Goal: Information Seeking & Learning: Compare options

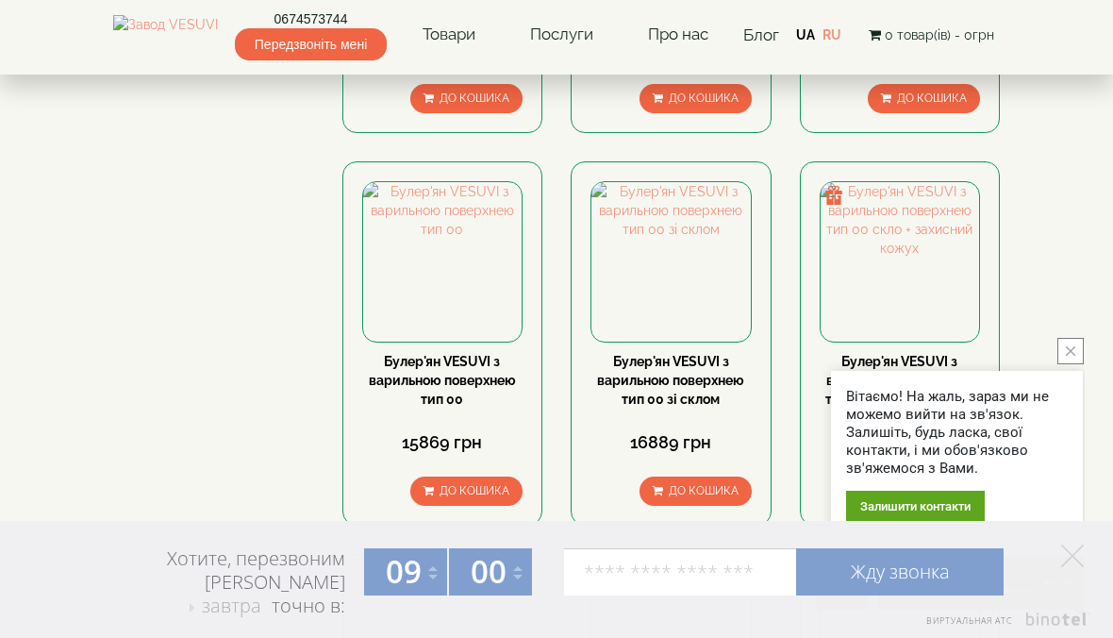
scroll to position [1195, 0]
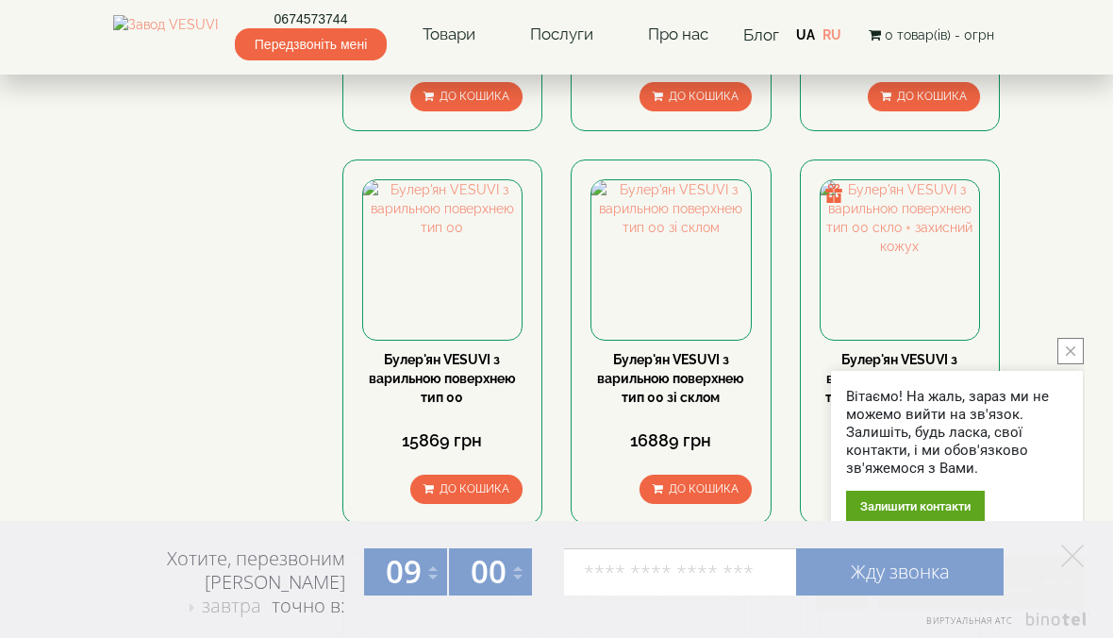
click at [1068, 356] on icon "close button" at bounding box center [1070, 350] width 9 height 9
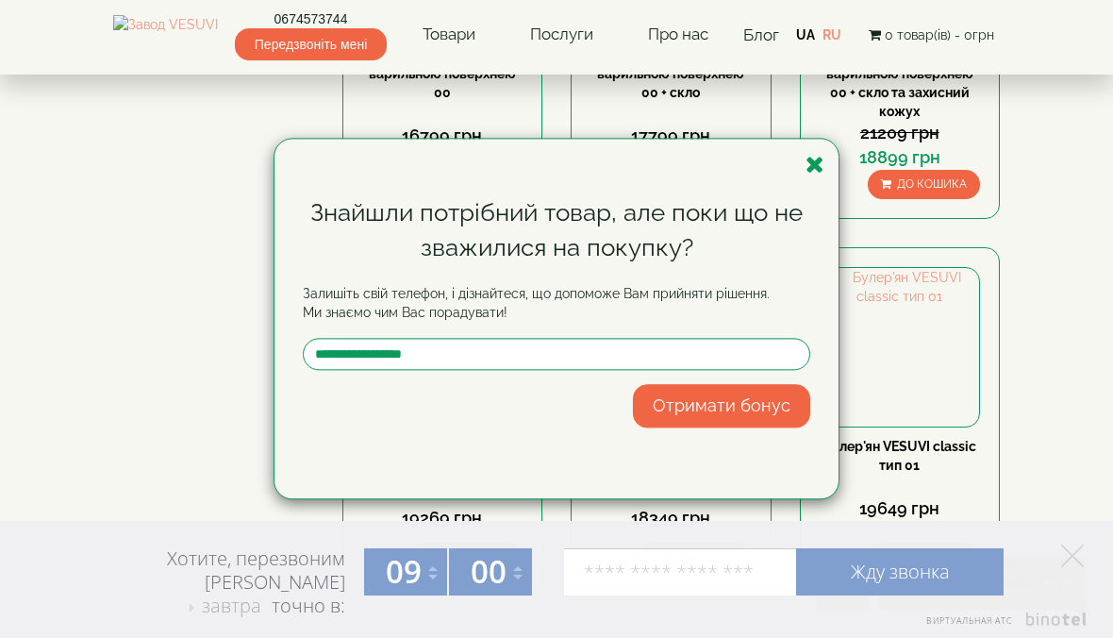
scroll to position [1924, 0]
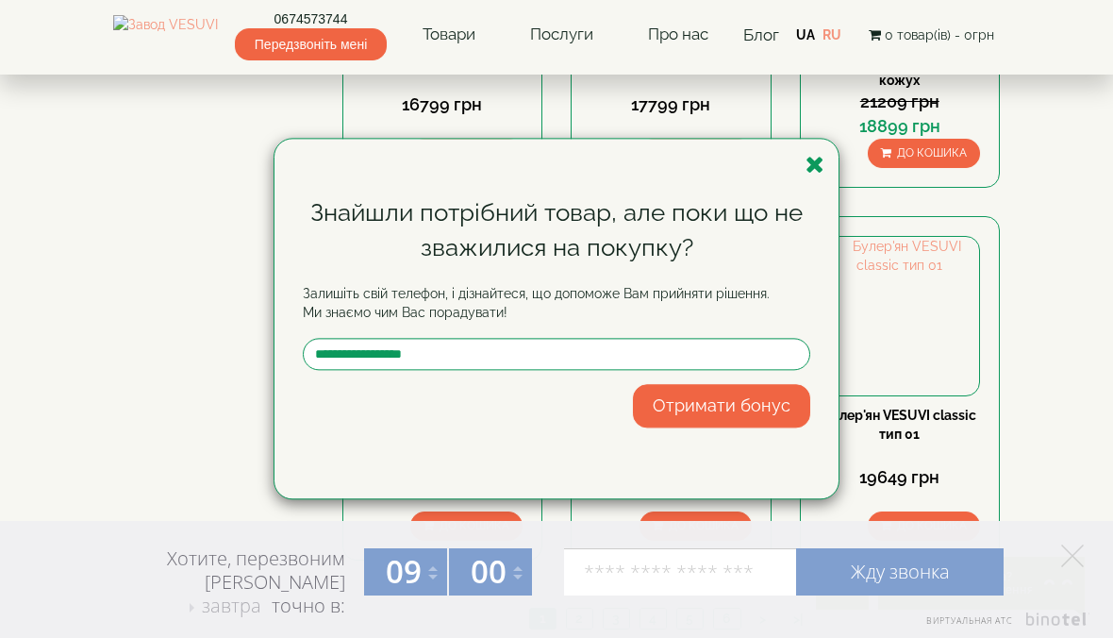
click at [809, 170] on icon "button" at bounding box center [815, 165] width 19 height 24
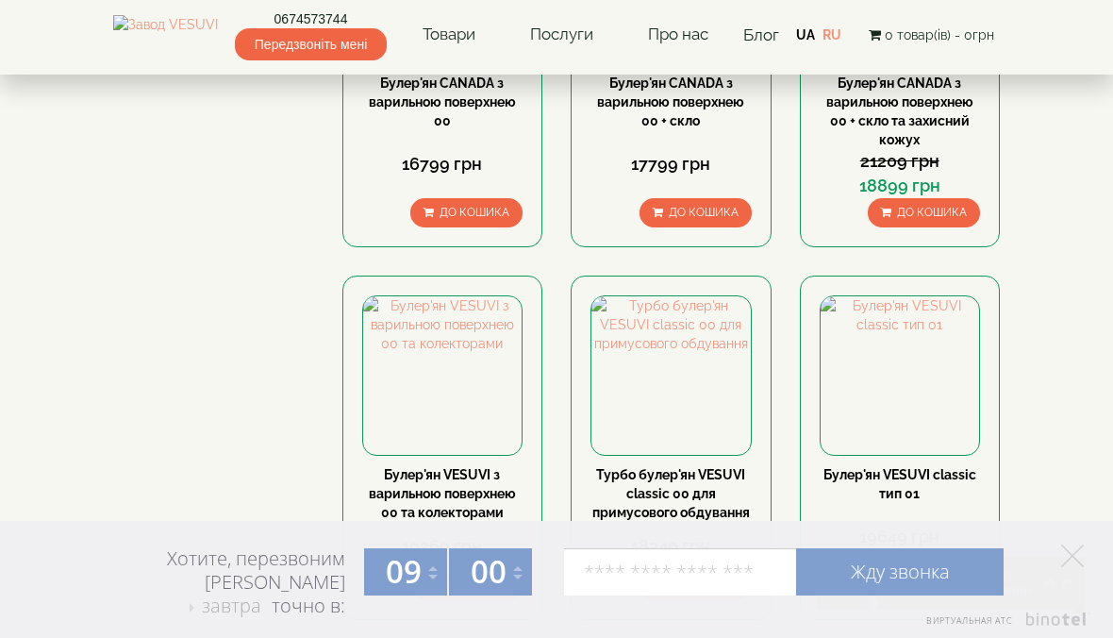
scroll to position [1861, 0]
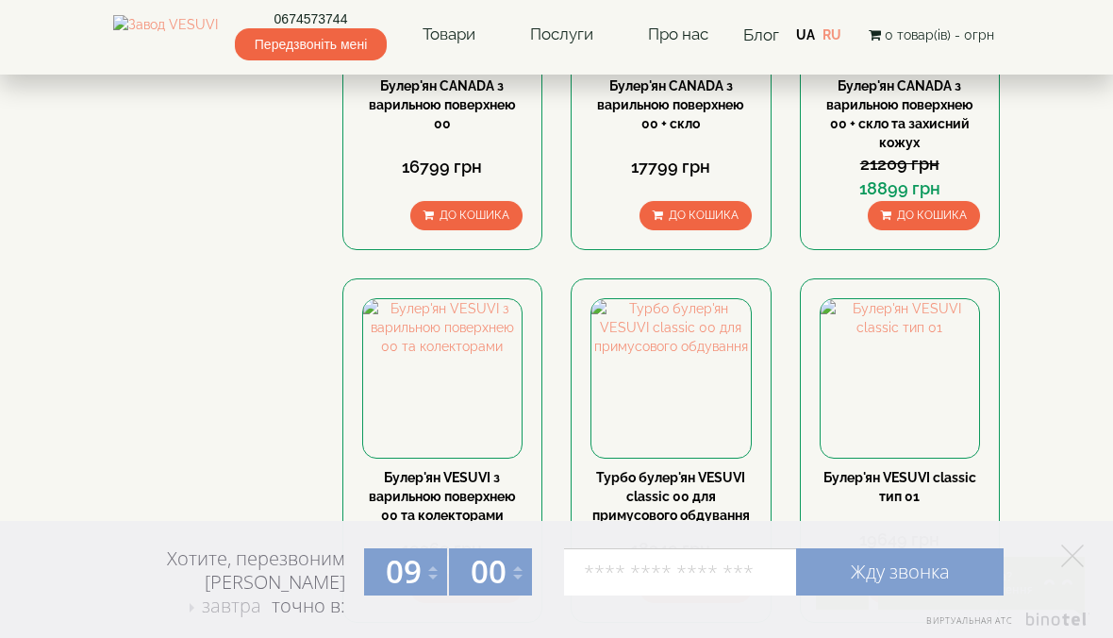
click at [681, 299] on img at bounding box center [671, 378] width 159 height 159
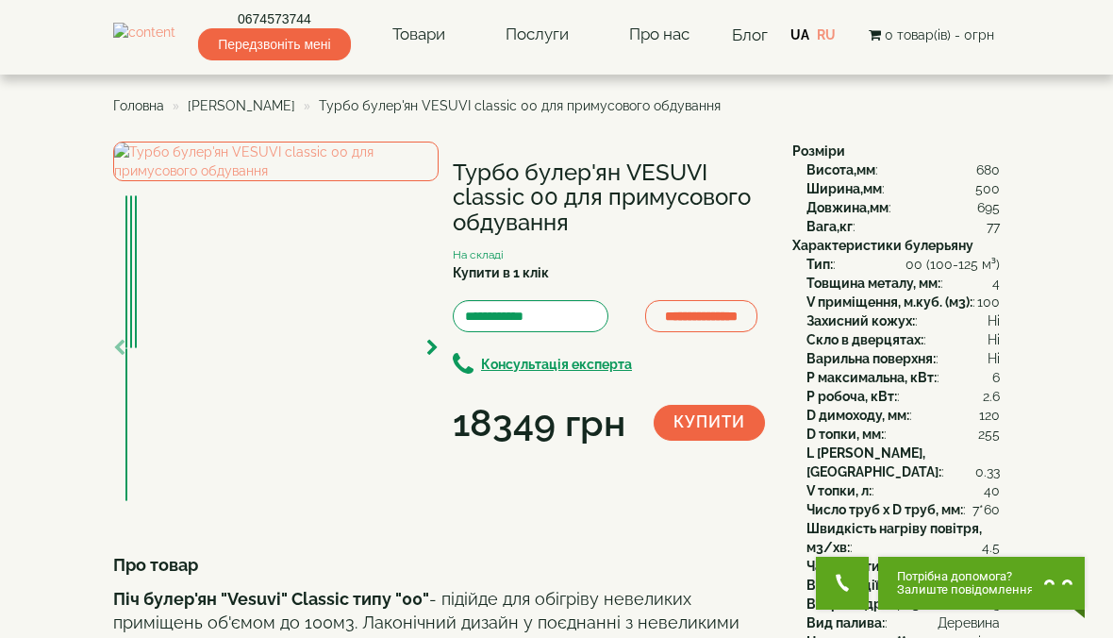
click at [323, 181] on img at bounding box center [275, 162] width 325 height 40
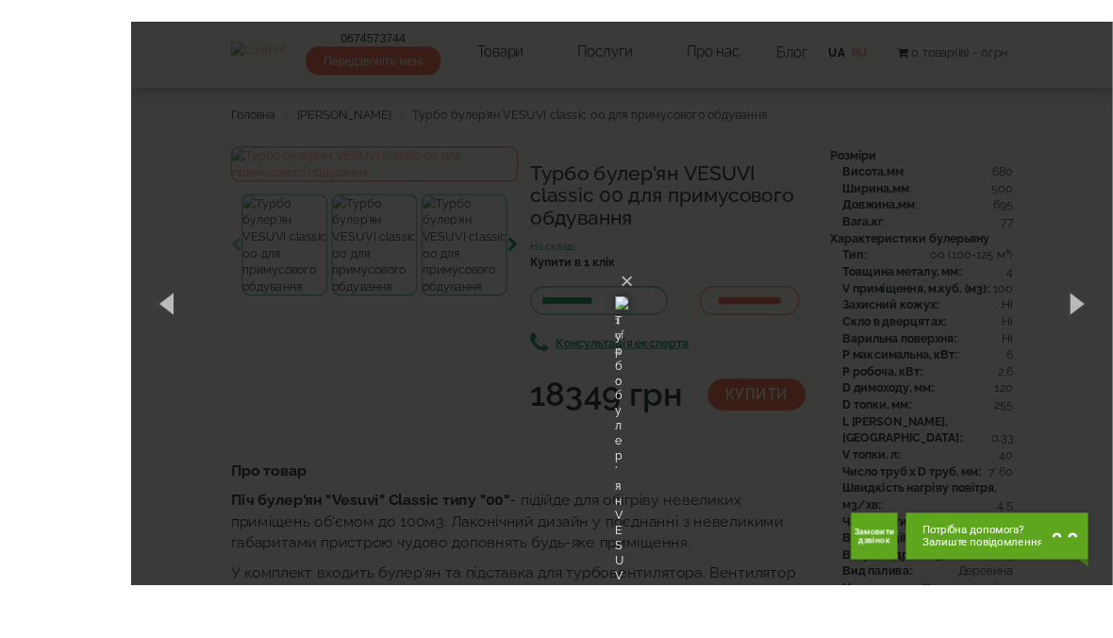
scroll to position [39, 0]
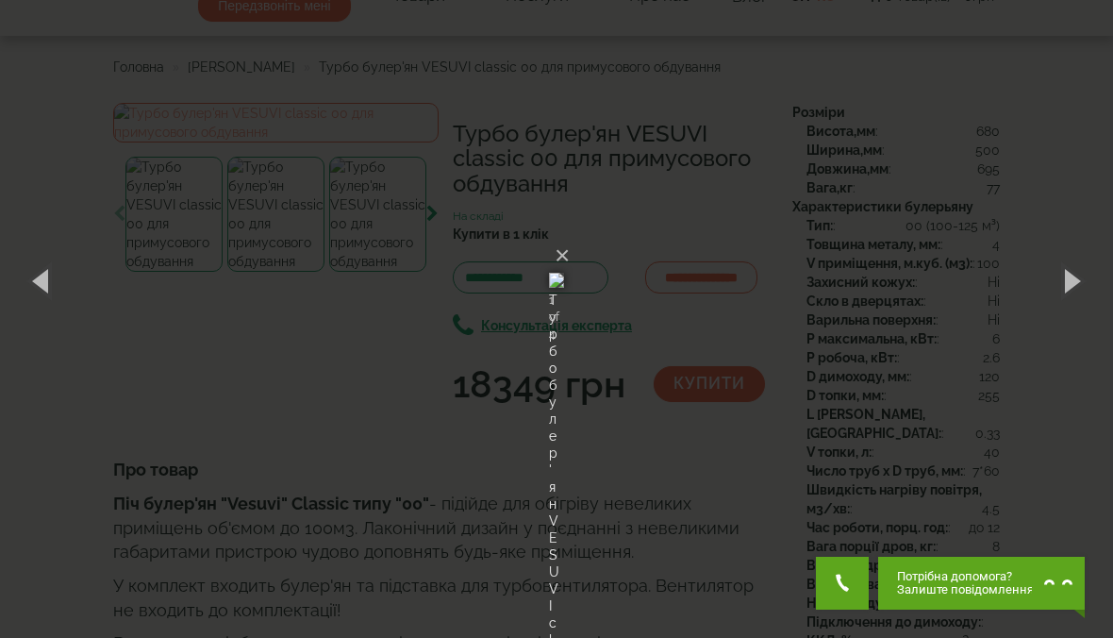
click at [570, 235] on button "×" at bounding box center [562, 256] width 15 height 42
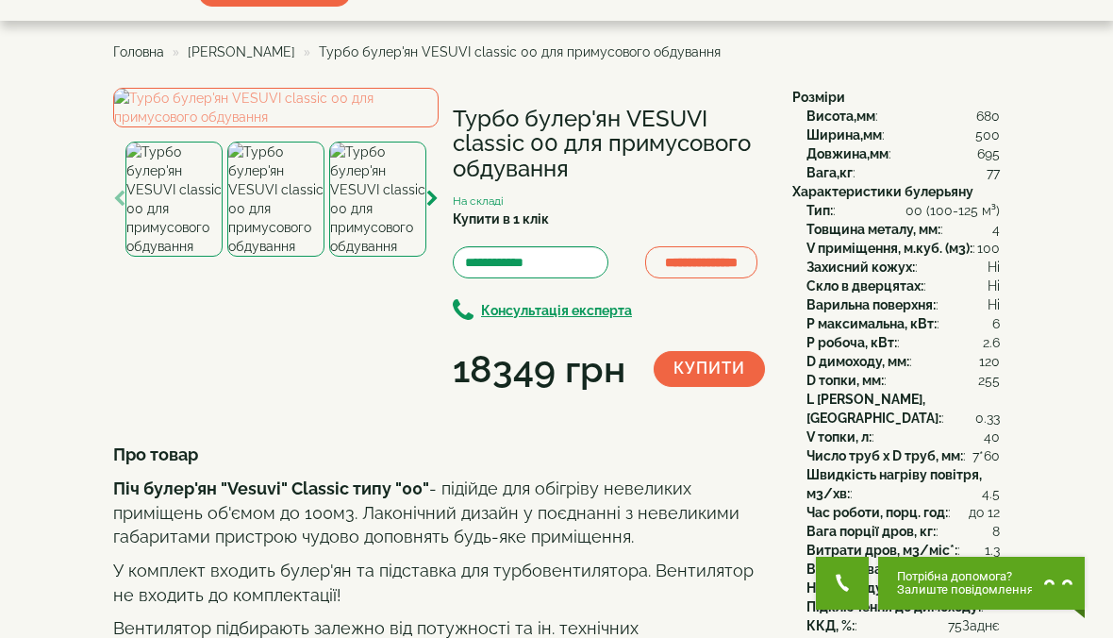
scroll to position [53, 0]
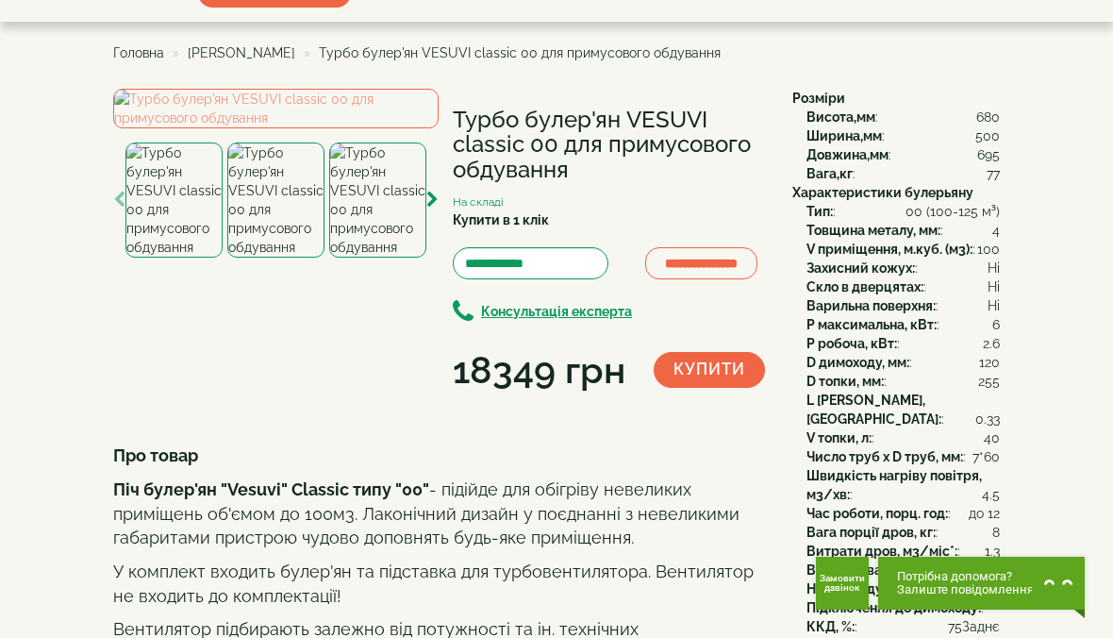
click at [271, 128] on img at bounding box center [275, 109] width 325 height 40
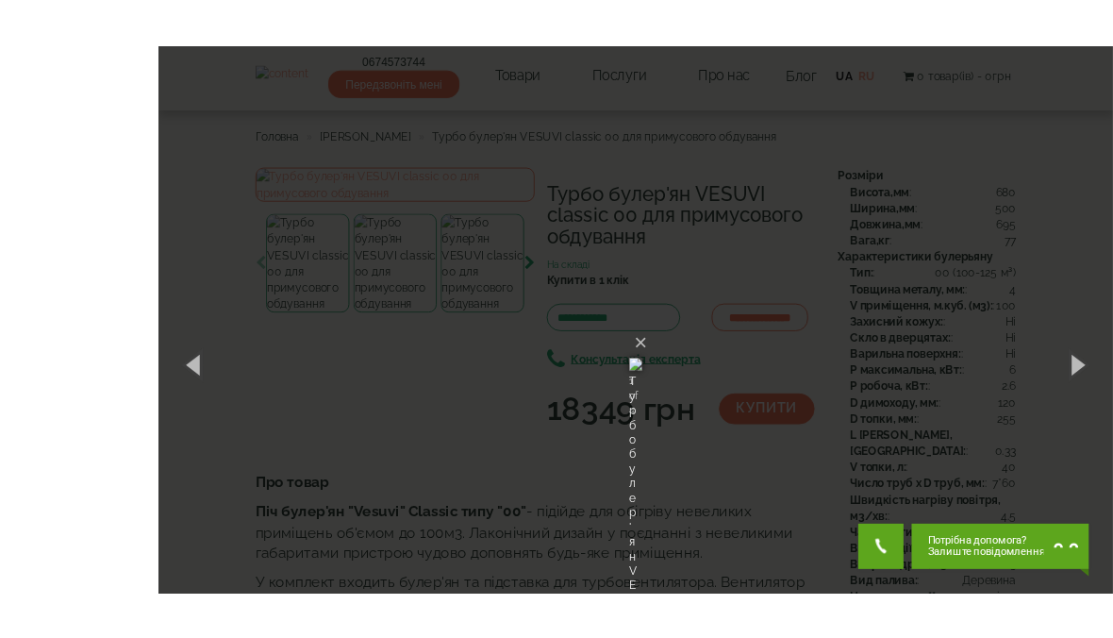
scroll to position [56, 0]
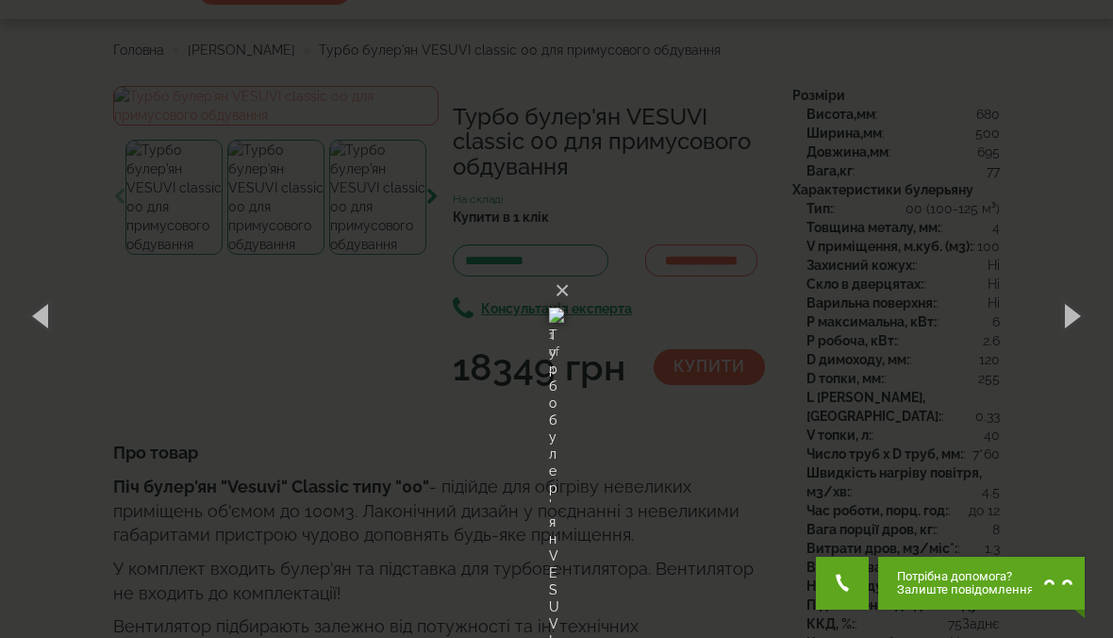
click at [808, 62] on div "× Турбо булер'ян VESUVI classic 00 для примусового обдування 1 of 4 Loading..." at bounding box center [556, 315] width 1113 height 637
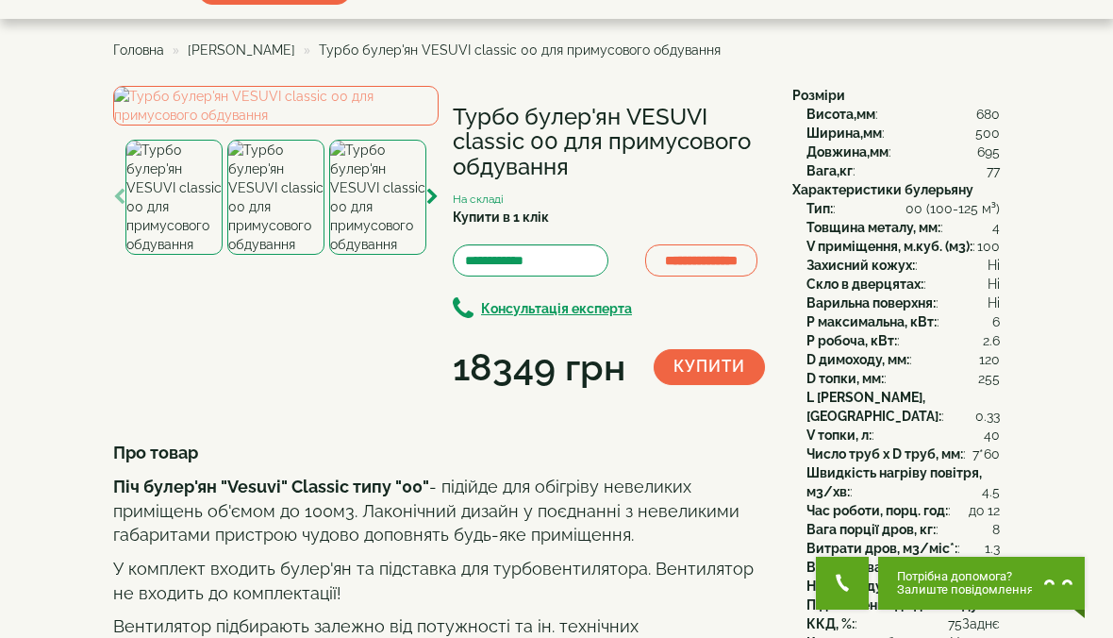
click at [392, 255] on img at bounding box center [377, 197] width 97 height 115
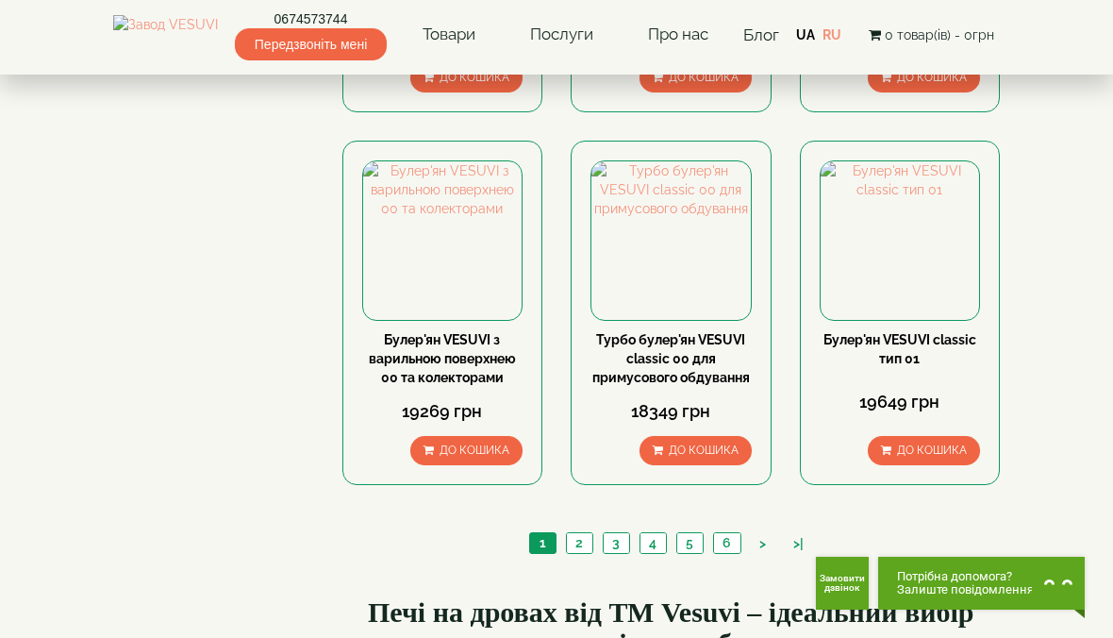
scroll to position [2005, 0]
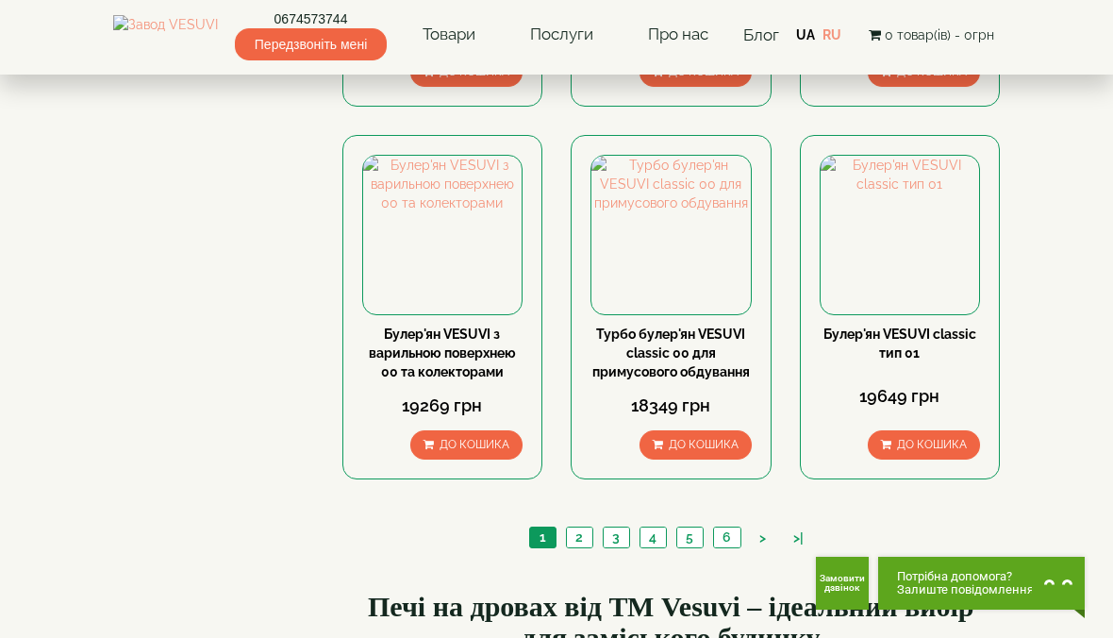
click at [579, 527] on link "2" at bounding box center [579, 537] width 26 height 20
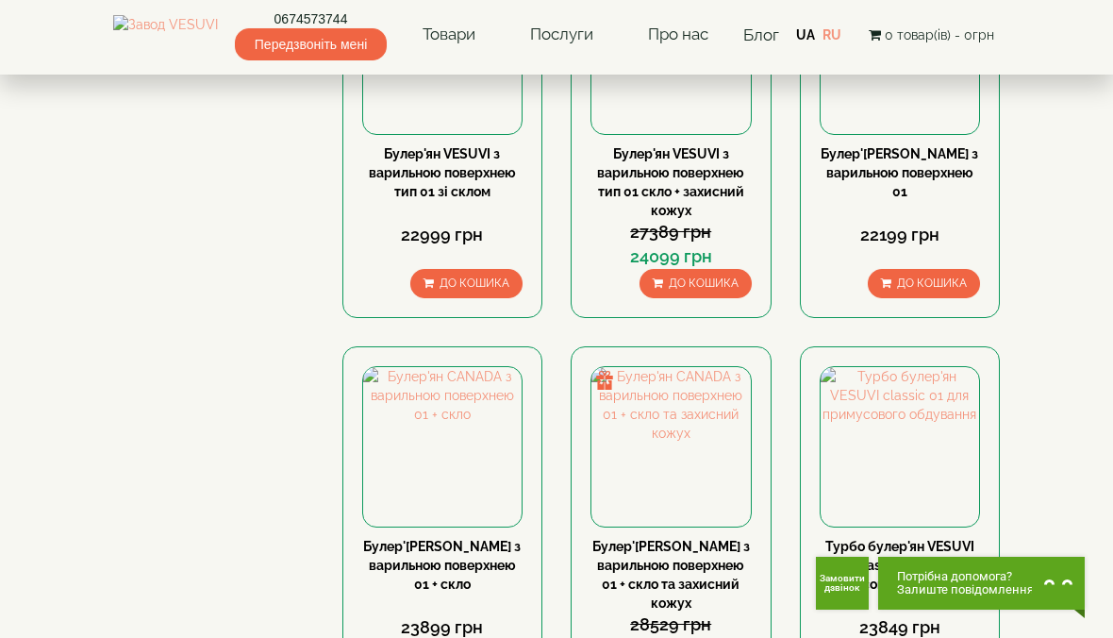
scroll to position [1370, 0]
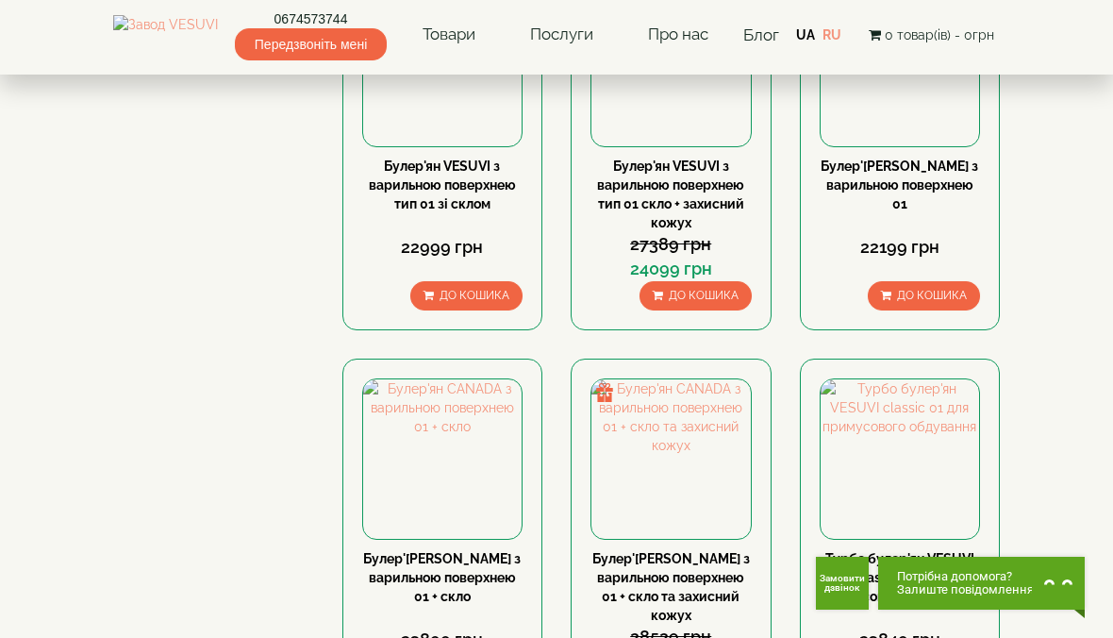
click at [926, 379] on img at bounding box center [900, 458] width 159 height 159
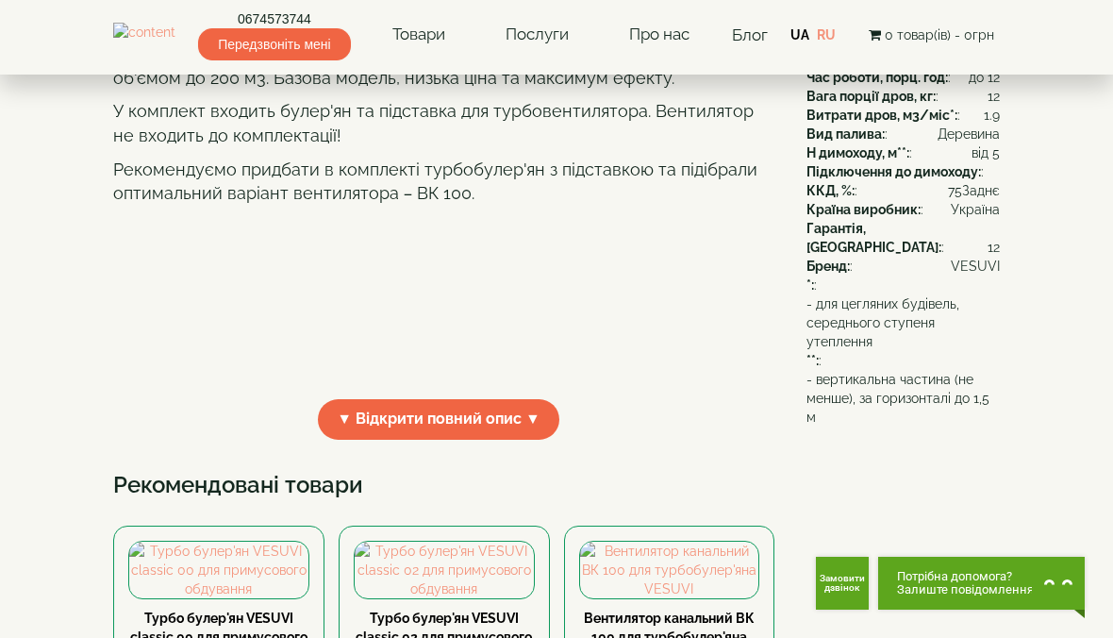
scroll to position [488, 0]
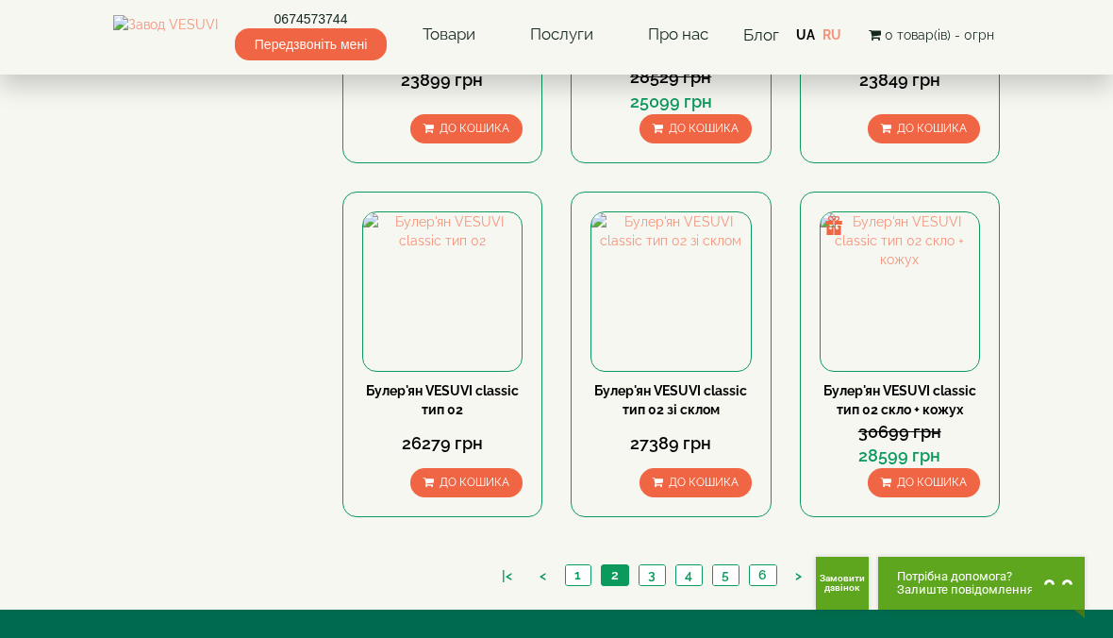
scroll to position [1950, 0]
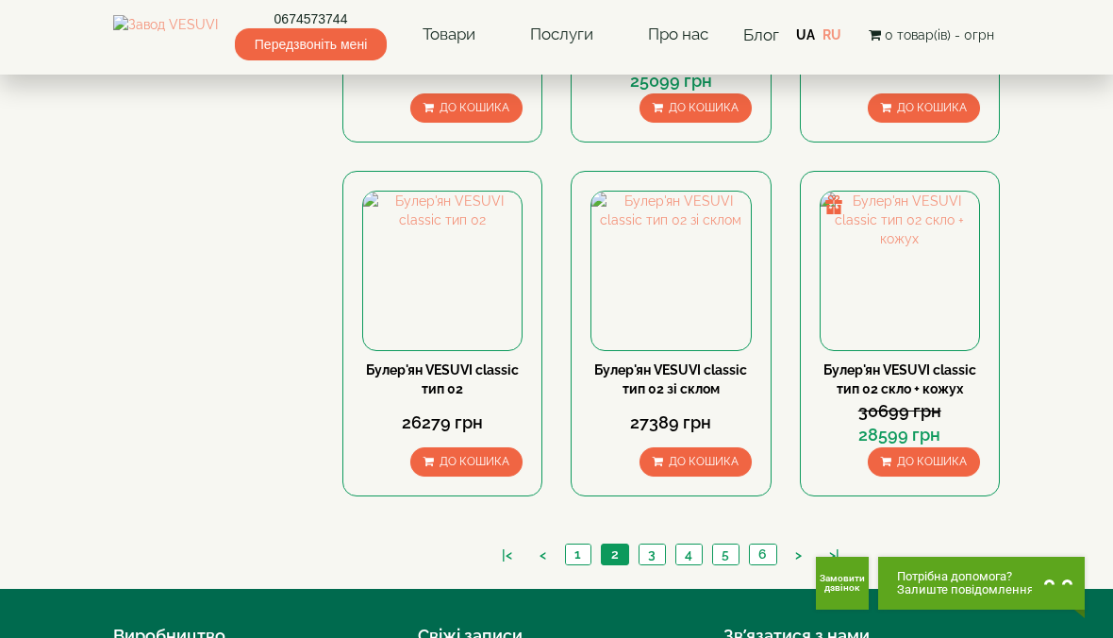
click at [664, 544] on link "3" at bounding box center [652, 554] width 26 height 20
